Goal: Information Seeking & Learning: Learn about a topic

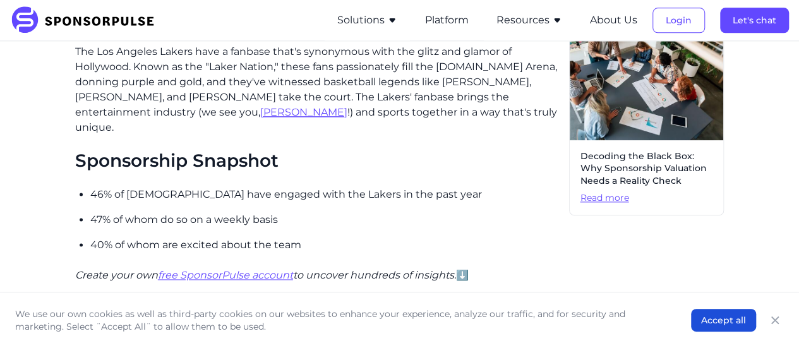
scroll to position [771, 0]
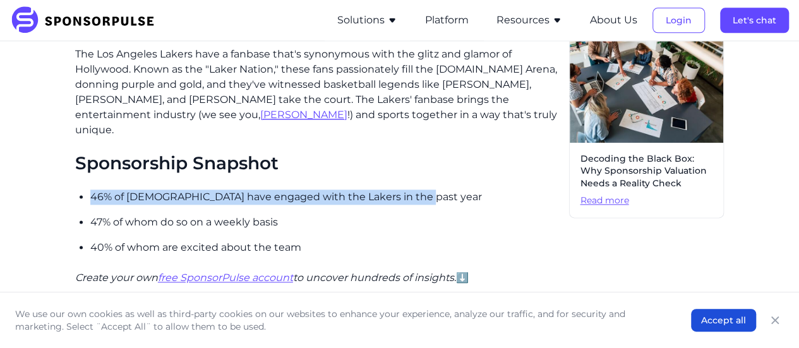
drag, startPoint x: 89, startPoint y: 181, endPoint x: 421, endPoint y: 184, distance: 331.6
copy p "46% of [DEMOGRAPHIC_DATA] have engaged with the Lakers in the past year"
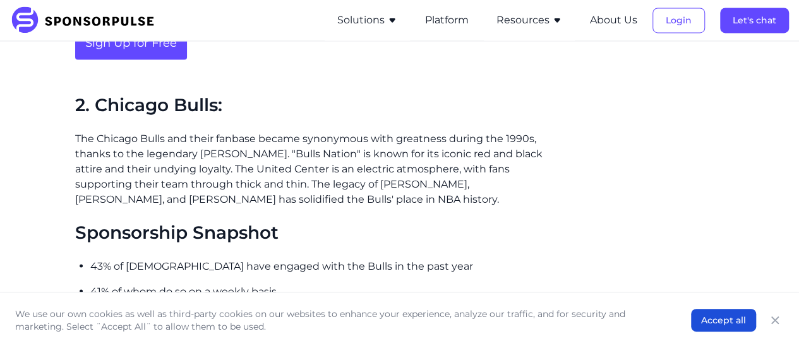
scroll to position [1057, 0]
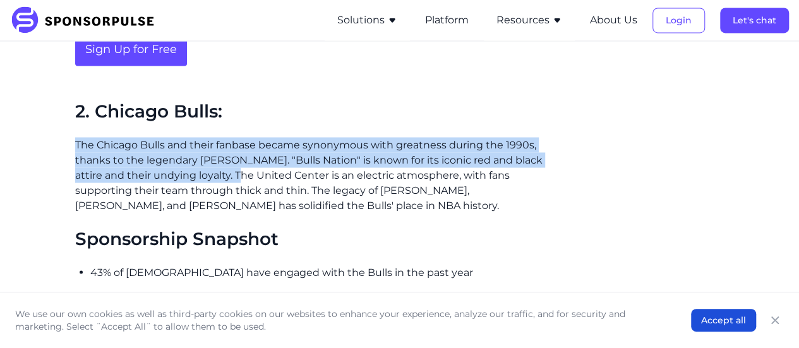
drag, startPoint x: 69, startPoint y: 128, endPoint x: 234, endPoint y: 157, distance: 166.7
click at [234, 157] on div "Home Insights The Top 5 Fan Bases in the NBA Blog The Top 5 Fan Bases in the NB…" at bounding box center [399, 123] width 779 height 2258
copy p "The Chicago Bulls and their fanbase became synonymous with greatness during the…"
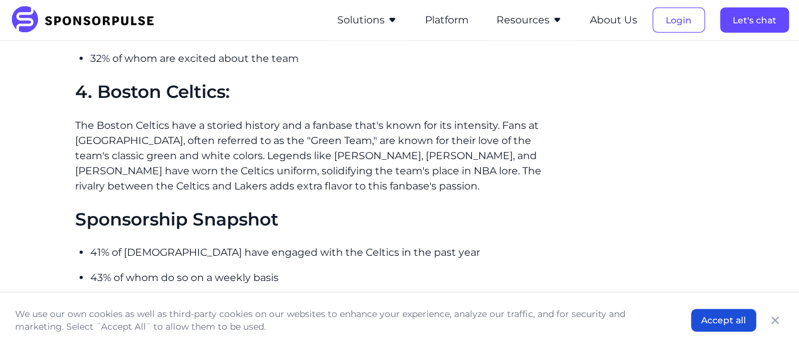
scroll to position [1565, 0]
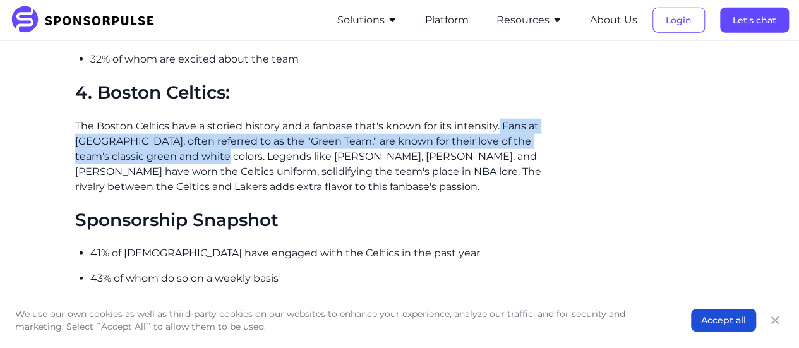
drag, startPoint x: 498, startPoint y: 106, endPoint x: 193, endPoint y: 138, distance: 306.8
click at [193, 138] on p "The Boston Celtics have a storied history and a fanbase that's known for its in…" at bounding box center [317, 157] width 484 height 76
copy p "Fans at [GEOGRAPHIC_DATA], often referred to as the "Green Team," are known for…"
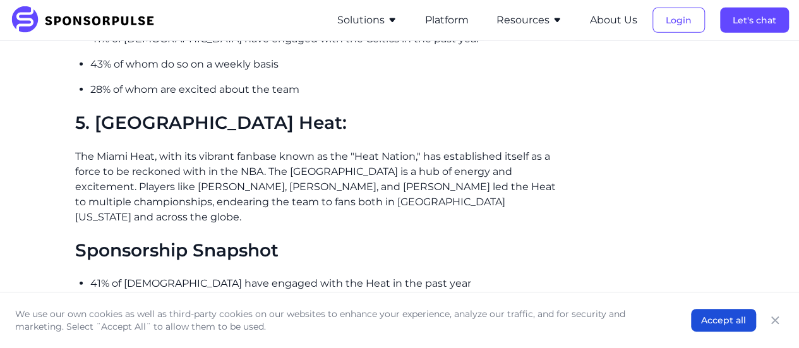
scroll to position [1778, 0]
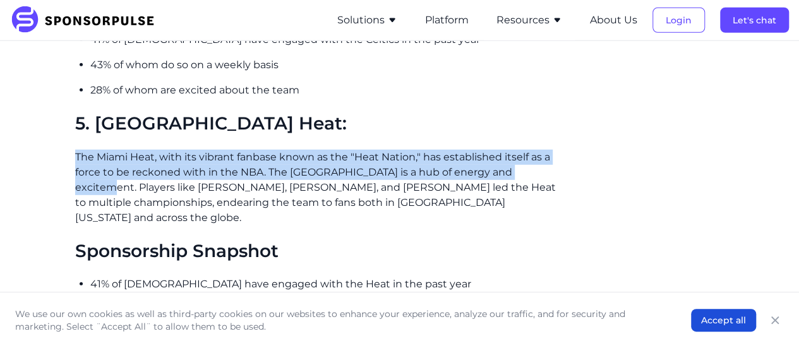
drag, startPoint x: 73, startPoint y: 136, endPoint x: 561, endPoint y: 157, distance: 488.7
copy p "The Miami Heat, with its vibrant fanbase known as the "Heat Nation," has establ…"
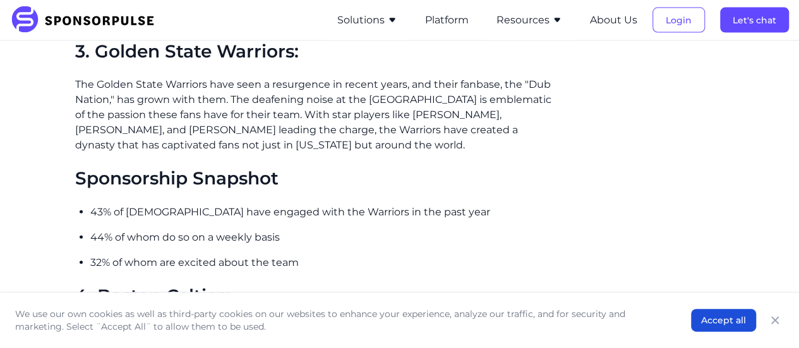
scroll to position [1379, 0]
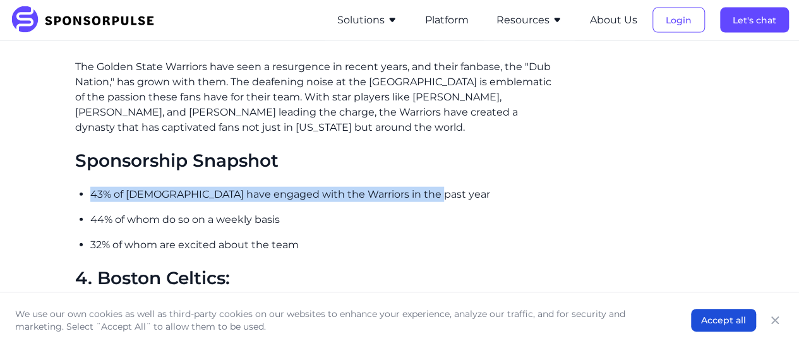
drag, startPoint x: 85, startPoint y: 172, endPoint x: 429, endPoint y: 175, distance: 343.6
copy p "43% of [DEMOGRAPHIC_DATA] have engaged with the Warriors in the past year"
